Goal: Check status

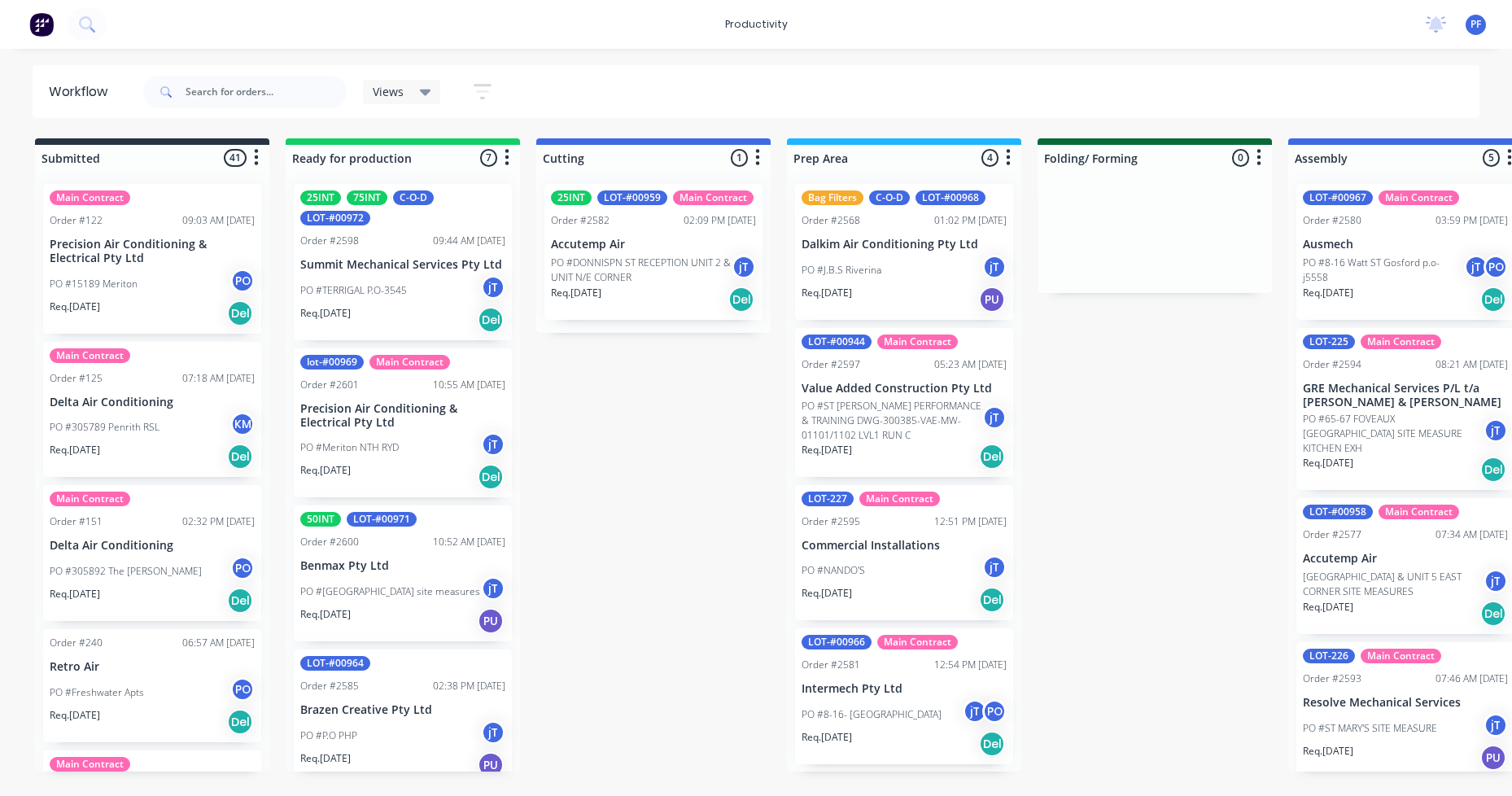
click at [895, 395] on p "Value Added Construction Pty Ltd" at bounding box center [903, 388] width 205 height 13
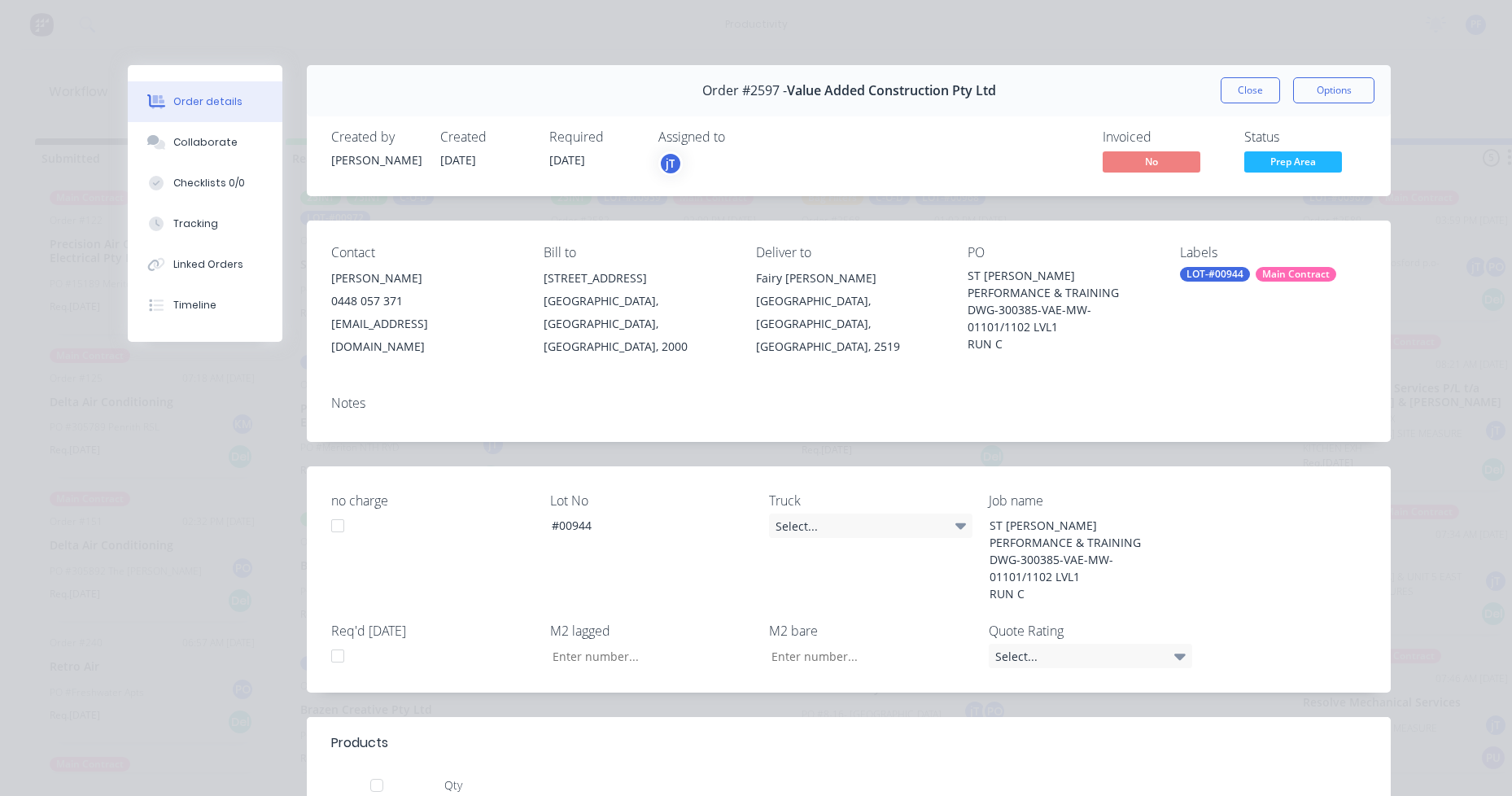
click at [1224, 278] on div "LOT-#00944" at bounding box center [1215, 274] width 70 height 14
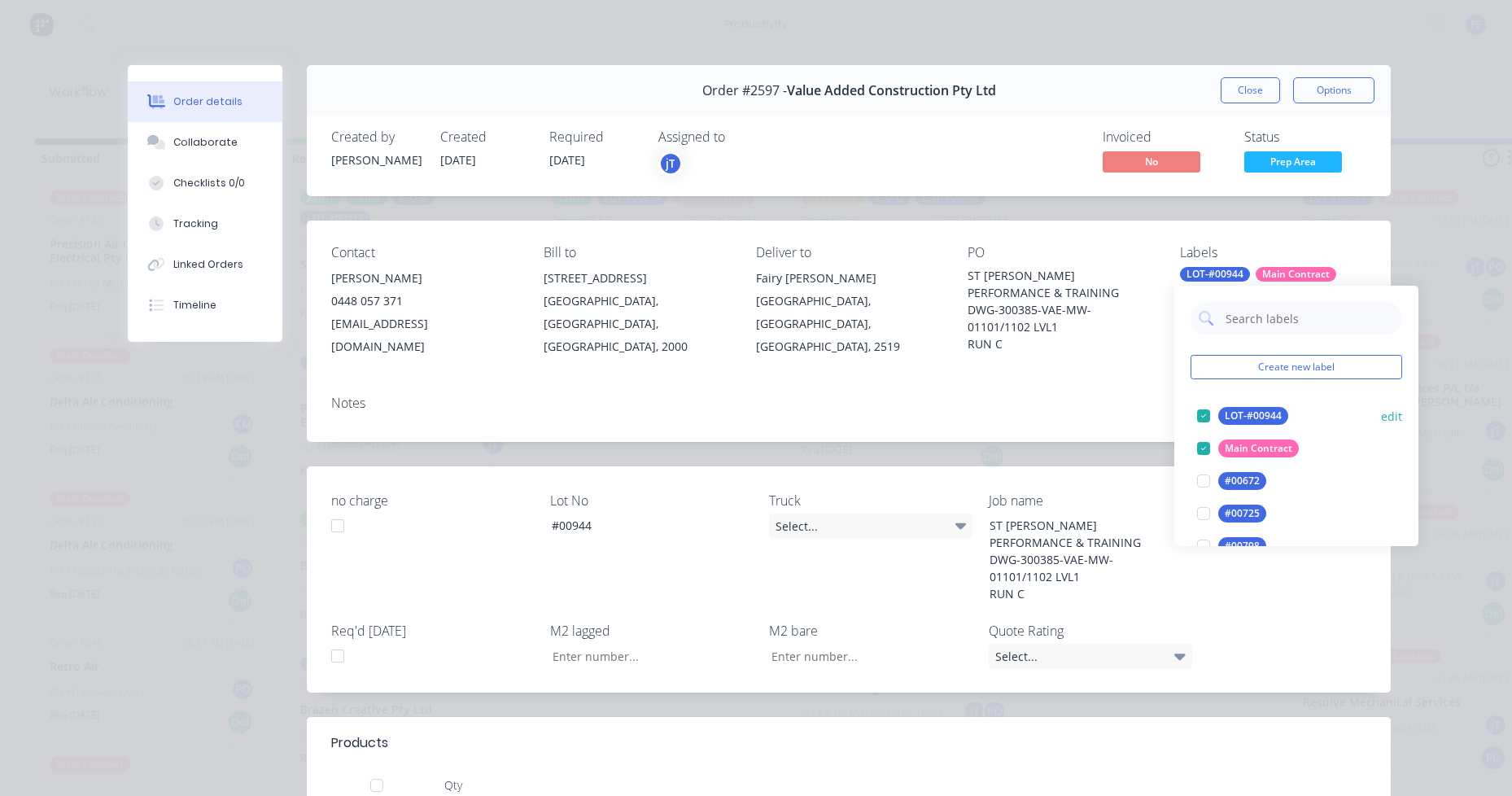
type input "lag cut"
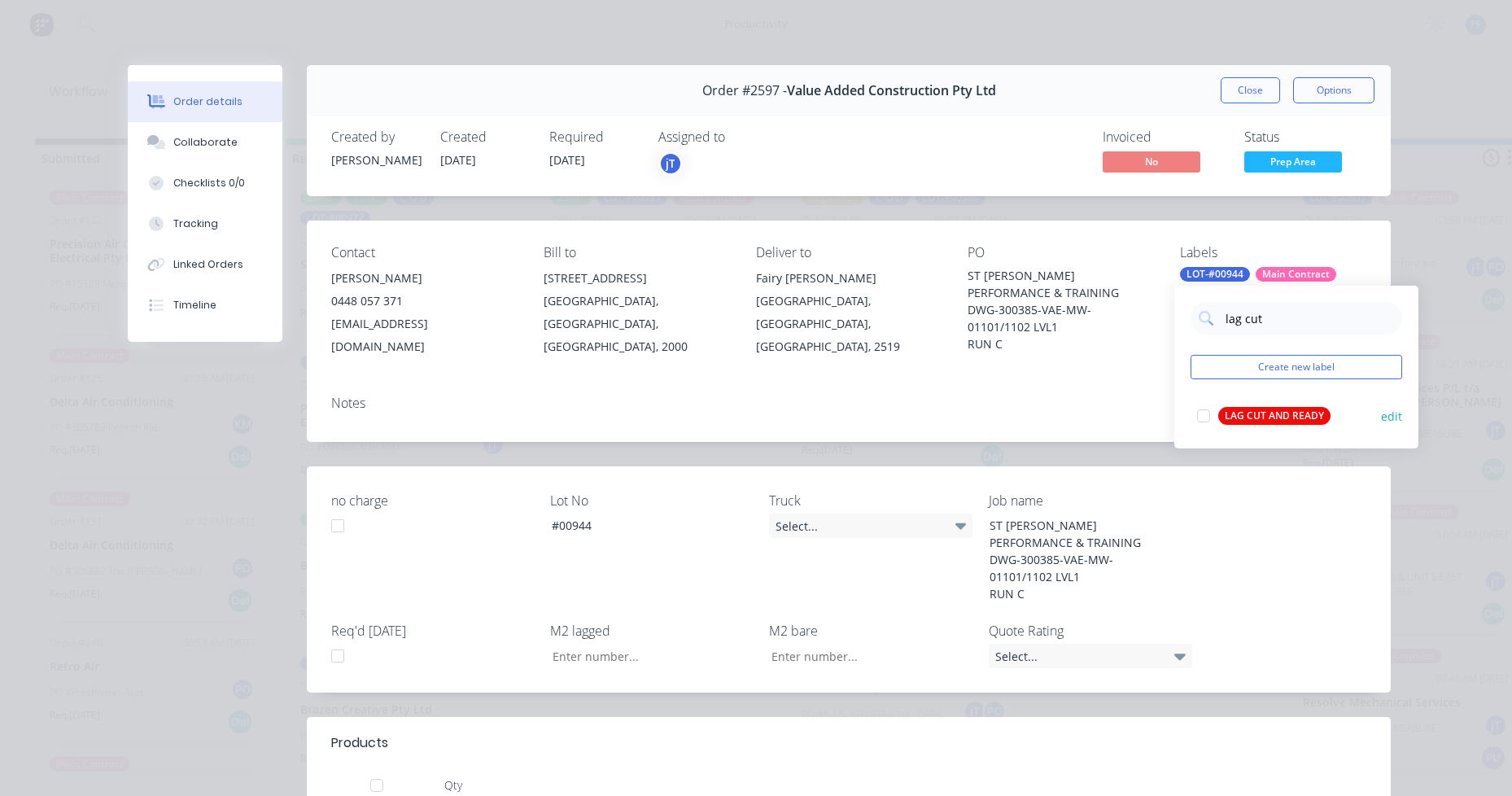
click at [1240, 411] on div "LAG CUT AND READY" at bounding box center [1274, 415] width 112 height 18
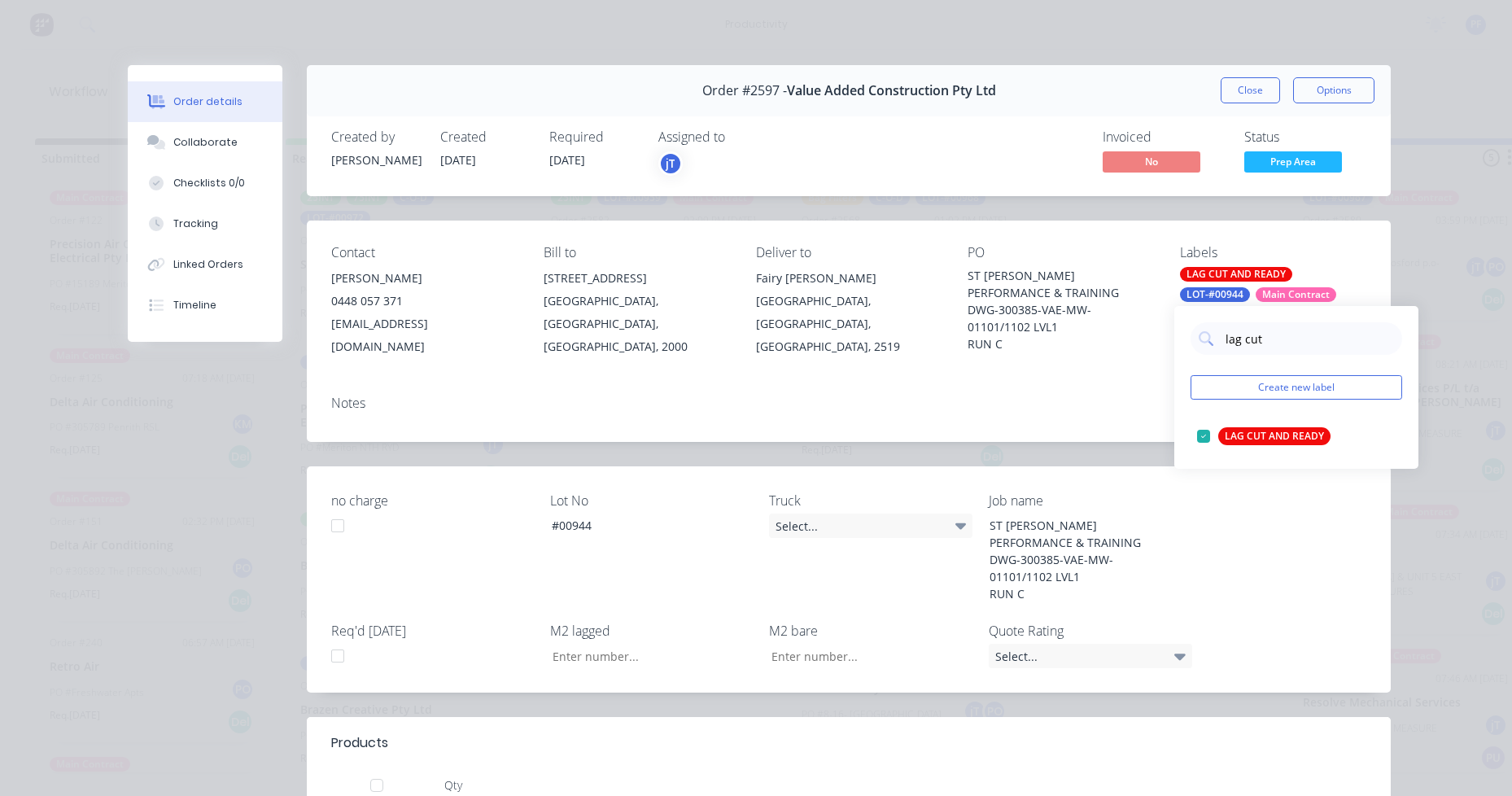
click at [1122, 396] on div "Notes" at bounding box center [849, 403] width 1035 height 15
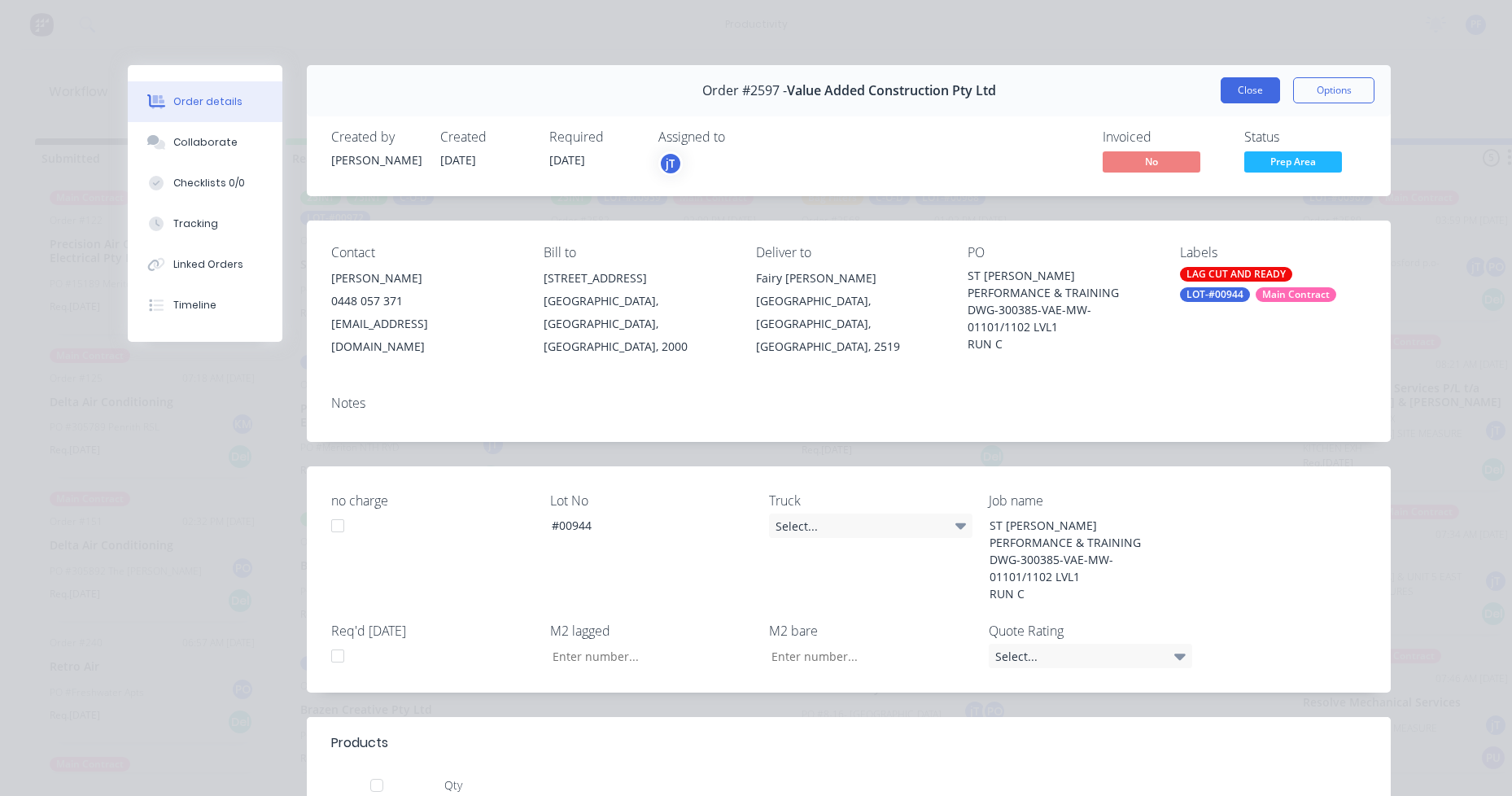
click at [1235, 82] on button "Close" at bounding box center [1250, 90] width 59 height 26
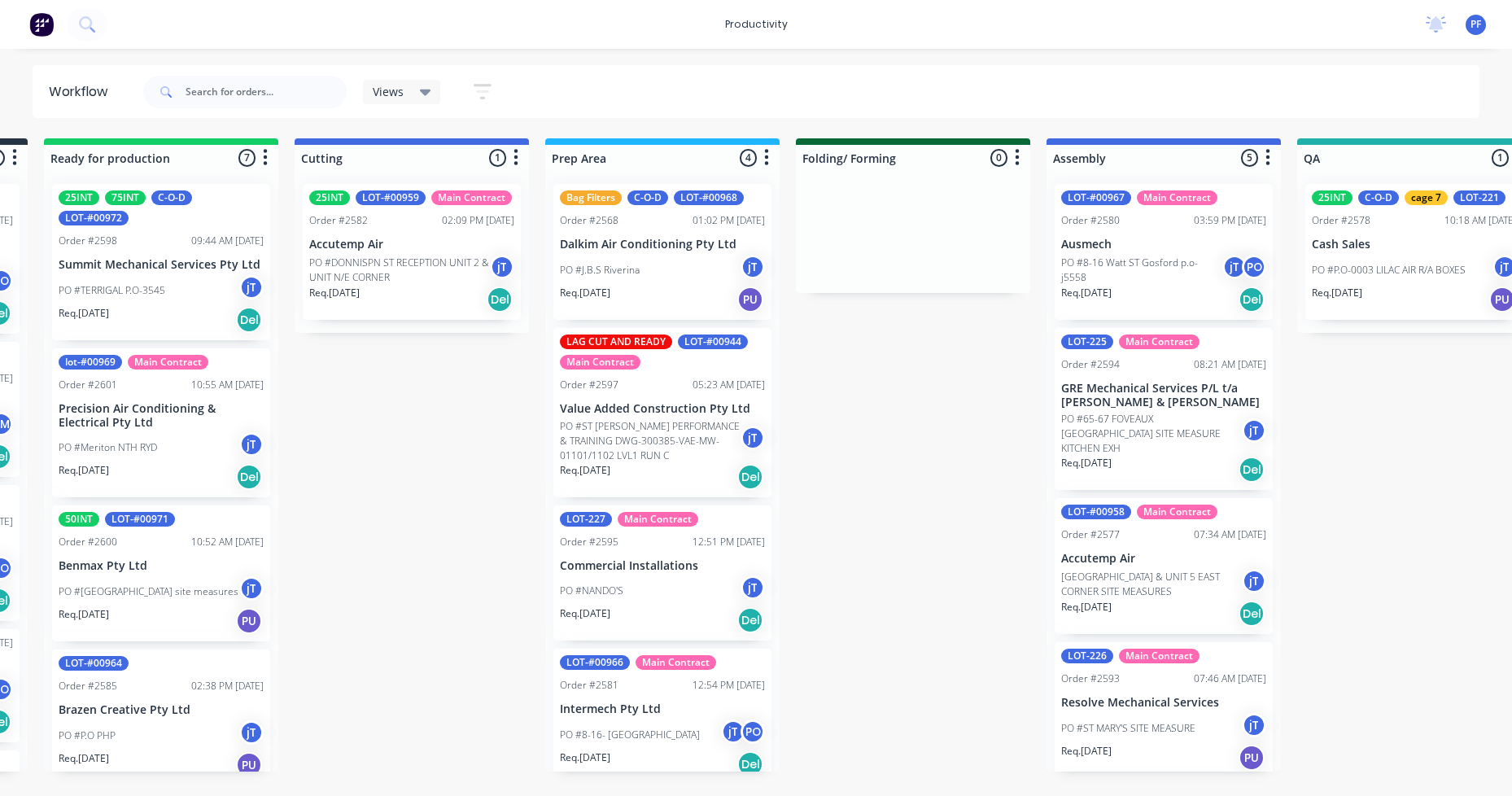
scroll to position [0, 239]
